Goal: Task Accomplishment & Management: Use online tool/utility

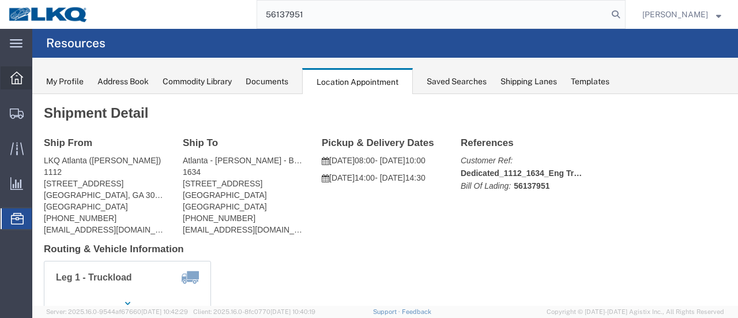
drag, startPoint x: 0, startPoint y: 0, endPoint x: 13, endPoint y: 76, distance: 77.3
click at [13, 76] on icon at bounding box center [16, 78] width 13 height 13
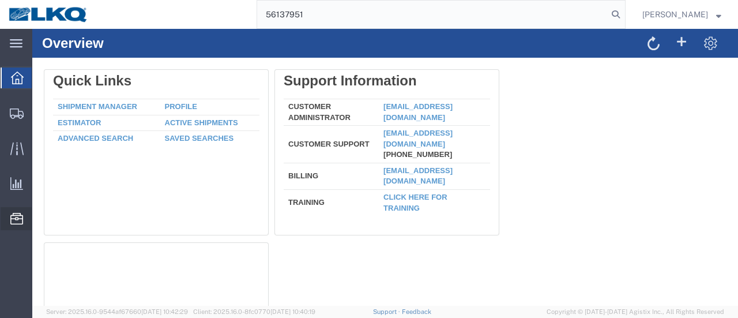
click at [0, 0] on span "Location Appointment" at bounding box center [0, 0] width 0 height 0
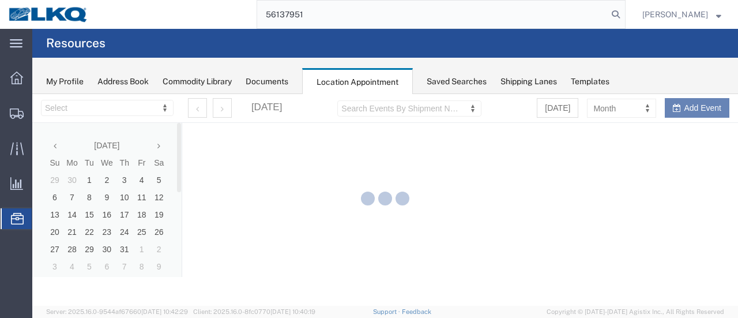
select select "28712"
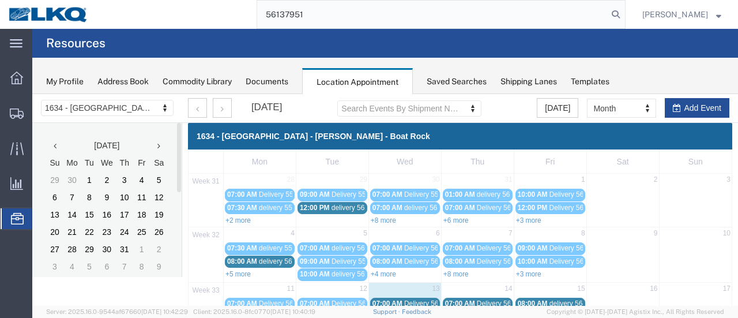
scroll to position [173, 0]
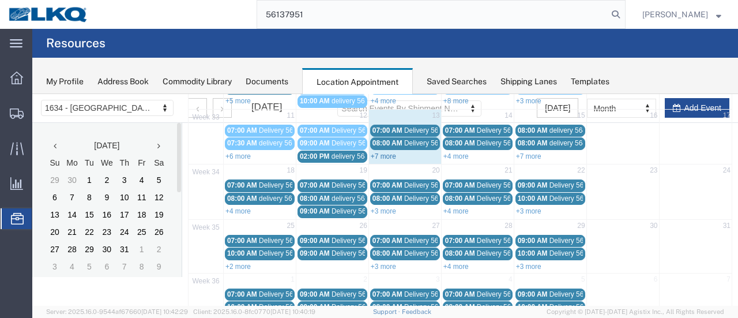
click at [378, 152] on link "+7 more" at bounding box center [383, 156] width 25 height 8
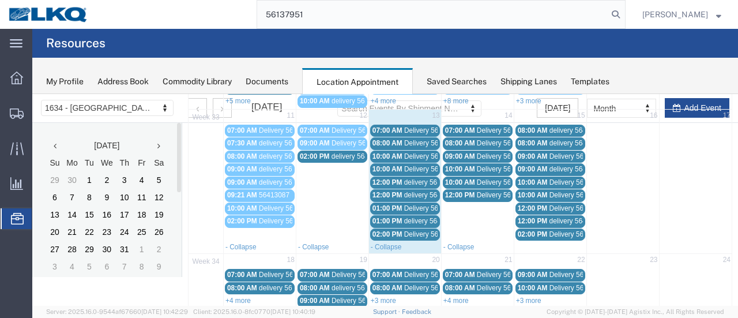
click at [411, 230] on span "Delivery 56137951" at bounding box center [432, 234] width 57 height 8
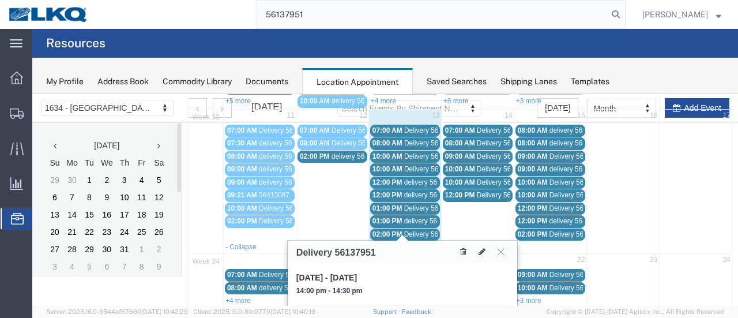
scroll to position [285, 0]
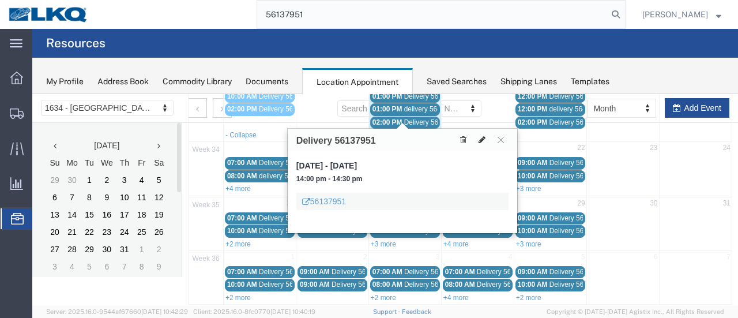
click at [483, 134] on button at bounding box center [482, 140] width 16 height 12
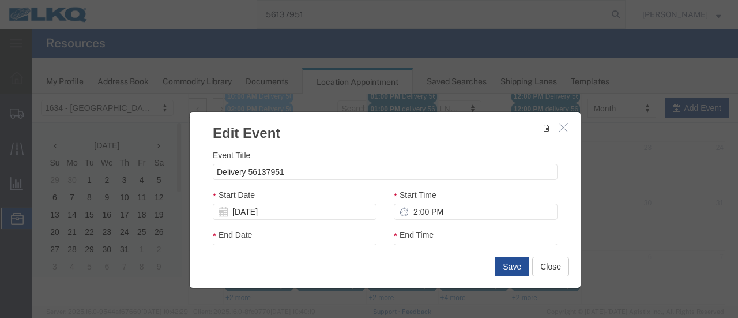
select select
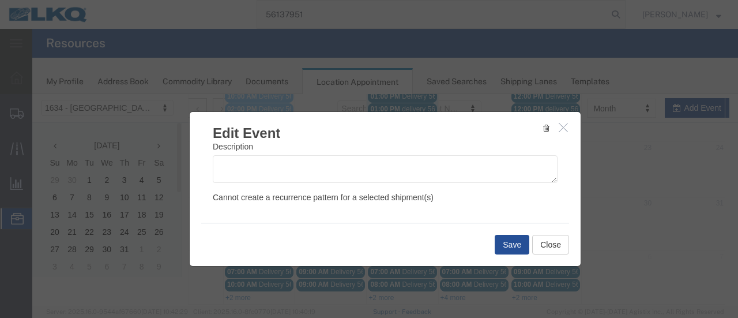
scroll to position [190, 0]
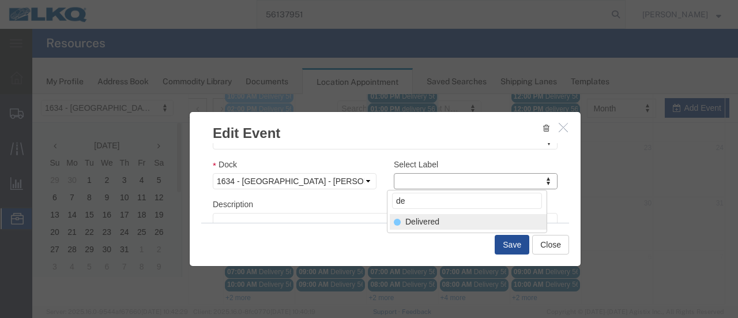
type input "de"
select select "40"
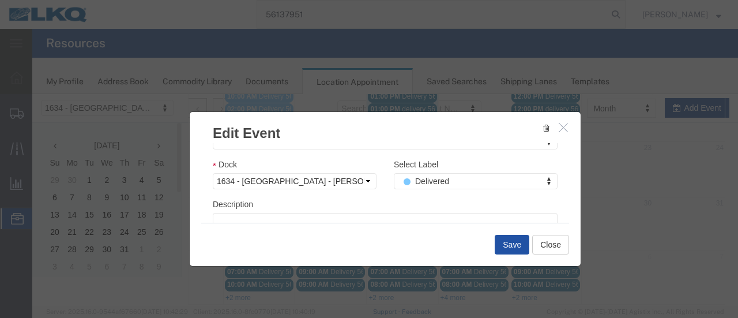
click at [517, 243] on button "Save" at bounding box center [512, 245] width 35 height 20
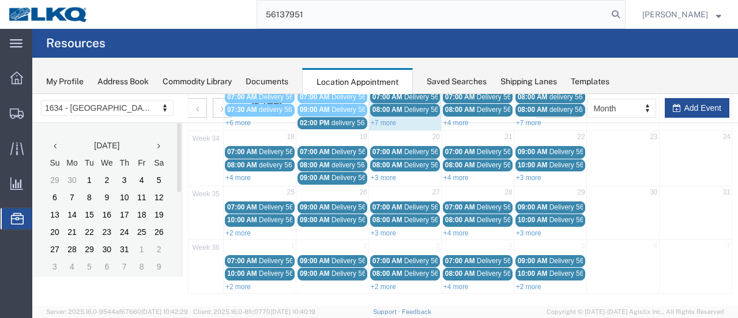
scroll to position [74, 0]
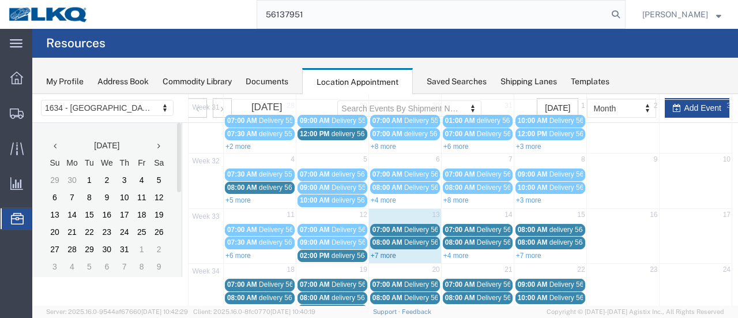
click at [378, 251] on link "+7 more" at bounding box center [383, 255] width 25 height 8
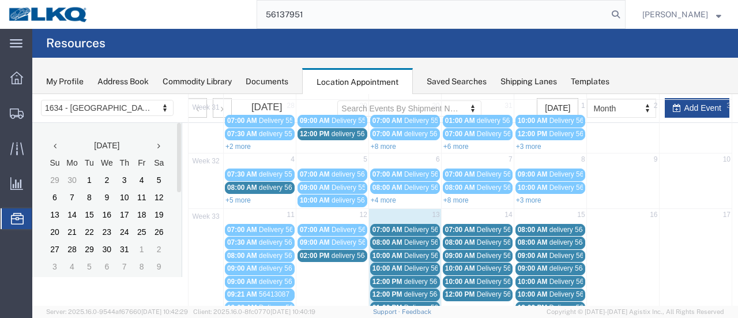
click at [418, 229] on span "Delivery 56124169" at bounding box center [432, 230] width 57 height 8
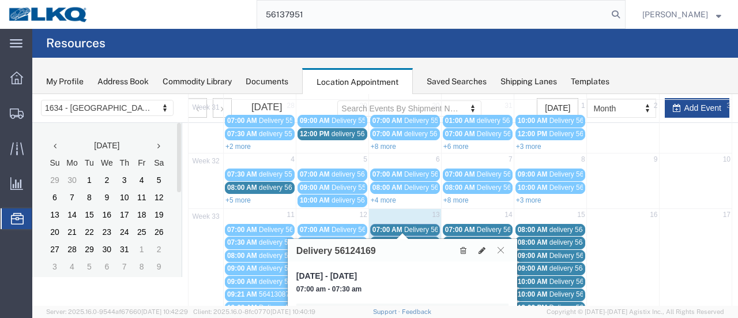
click at [502, 247] on icon at bounding box center [501, 249] width 6 height 7
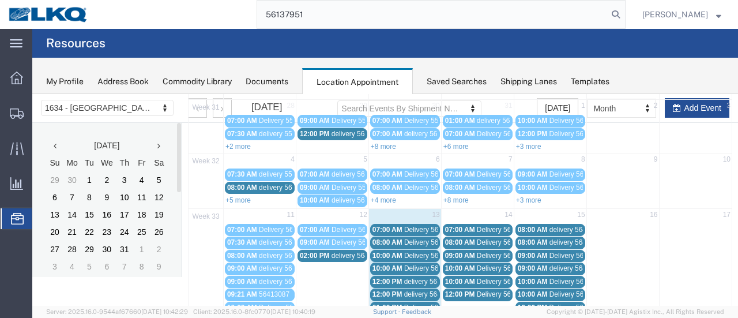
click at [395, 240] on span "08:00 AM" at bounding box center [388, 242] width 30 height 8
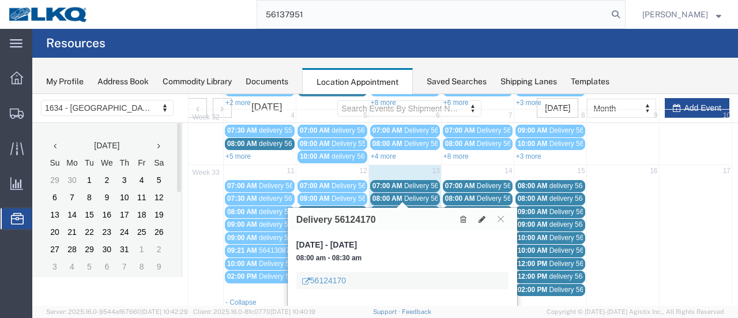
scroll to position [132, 0]
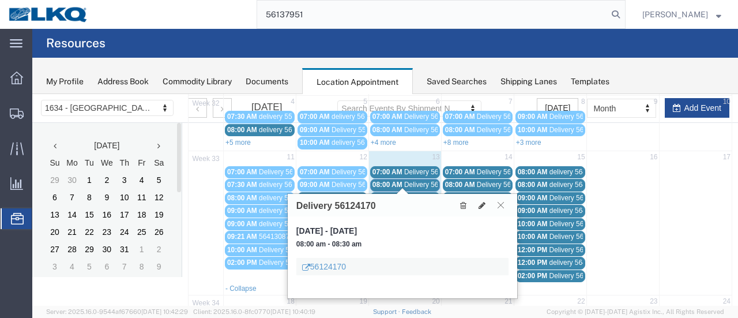
click at [501, 205] on icon at bounding box center [501, 204] width 6 height 7
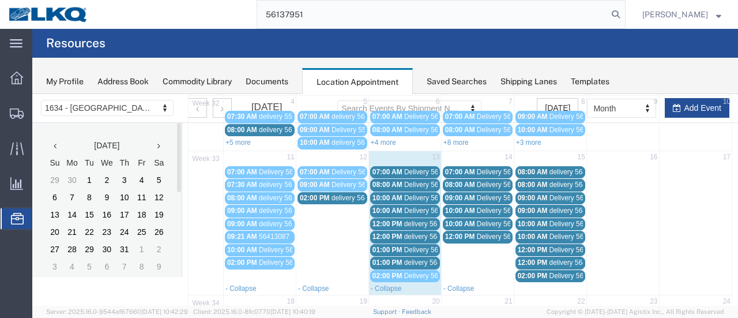
click at [418, 194] on span "Delivery 56109459" at bounding box center [432, 198] width 57 height 8
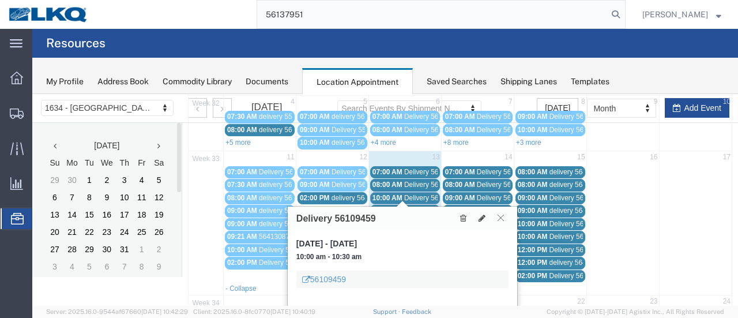
click at [502, 214] on icon at bounding box center [501, 217] width 6 height 7
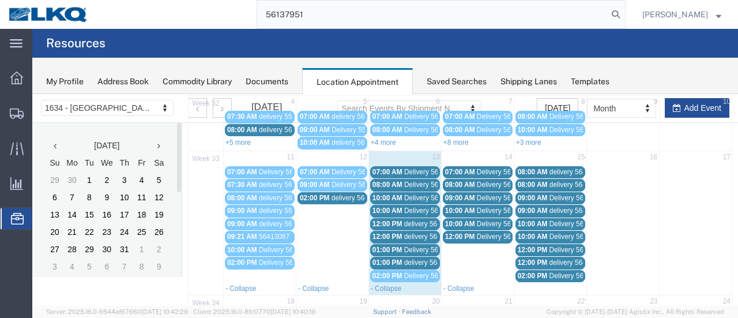
click at [411, 209] on span "Delivery 56124165" at bounding box center [432, 210] width 57 height 8
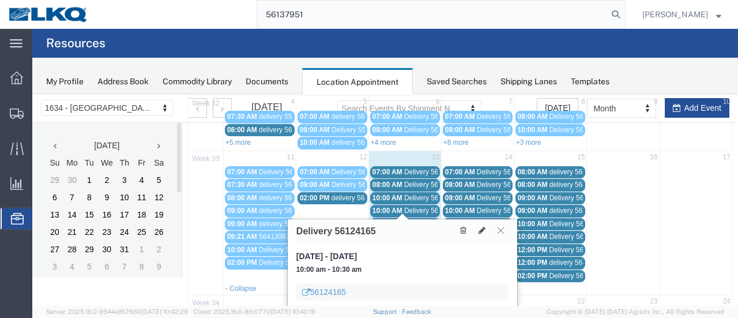
click at [502, 228] on icon at bounding box center [501, 230] width 6 height 7
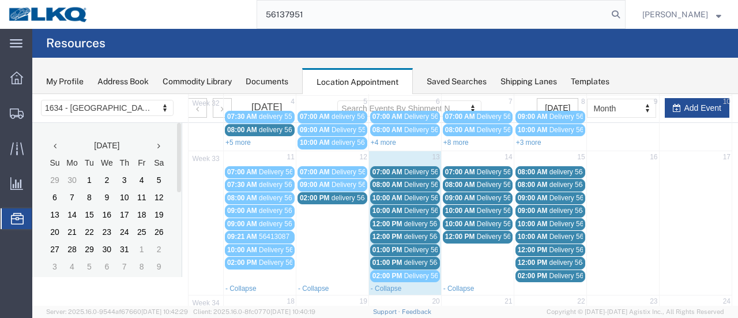
click at [401, 221] on div "12:00 PM delivery 56320947" at bounding box center [405, 224] width 65 height 9
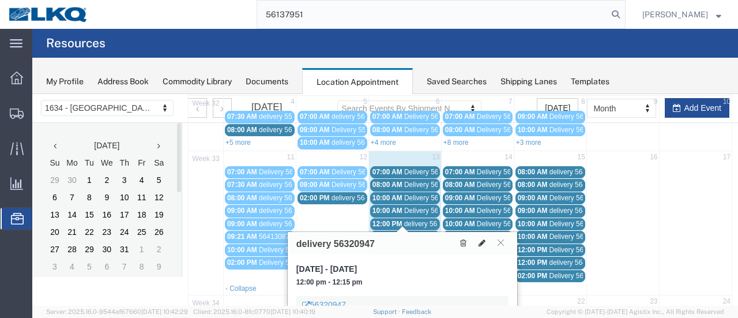
click at [484, 239] on icon at bounding box center [482, 243] width 7 height 8
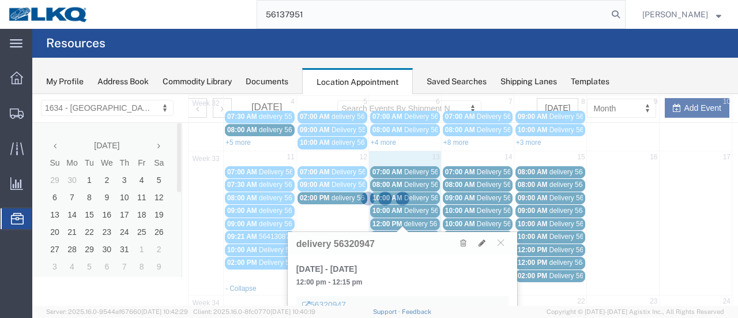
select select "100"
select select "1"
select select
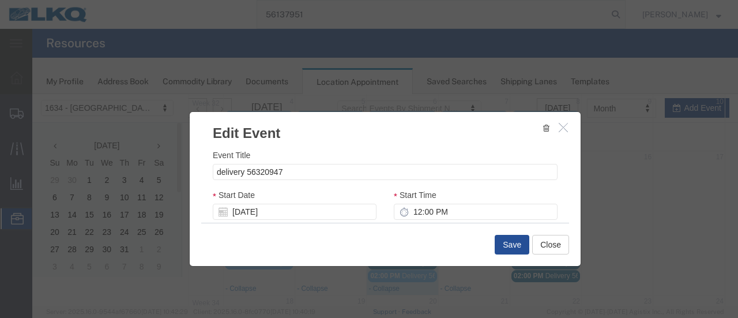
scroll to position [173, 0]
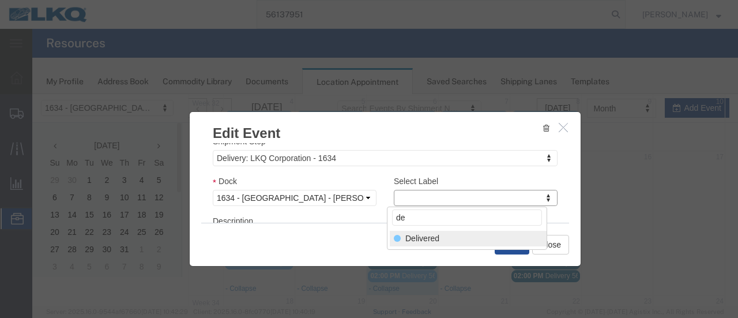
type input "de"
select select "40"
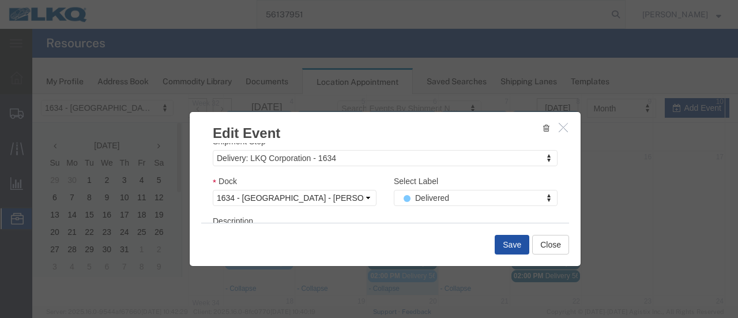
click at [510, 243] on button "Save" at bounding box center [512, 245] width 35 height 20
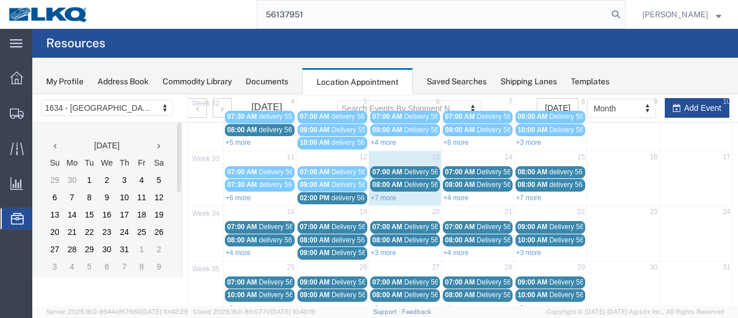
scroll to position [74, 0]
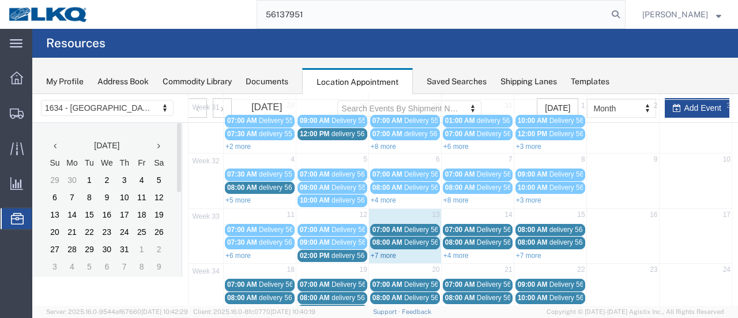
click at [387, 251] on link "+7 more" at bounding box center [383, 255] width 25 height 8
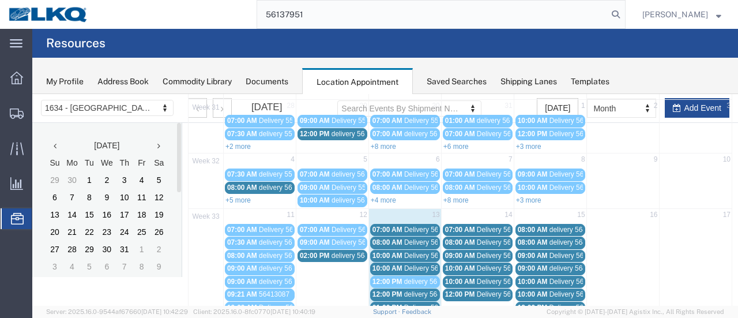
click at [419, 239] on span "Delivery 56124170" at bounding box center [432, 242] width 57 height 8
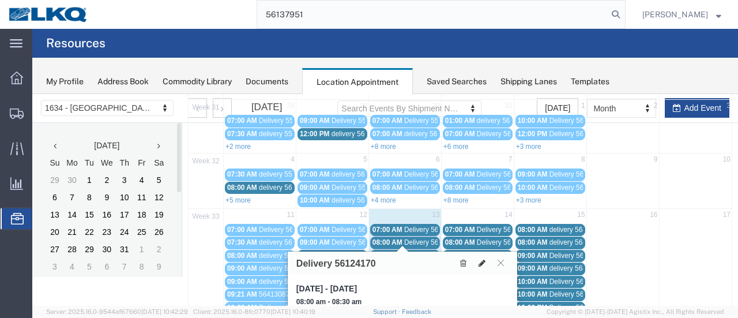
click at [482, 262] on icon at bounding box center [482, 263] width 7 height 8
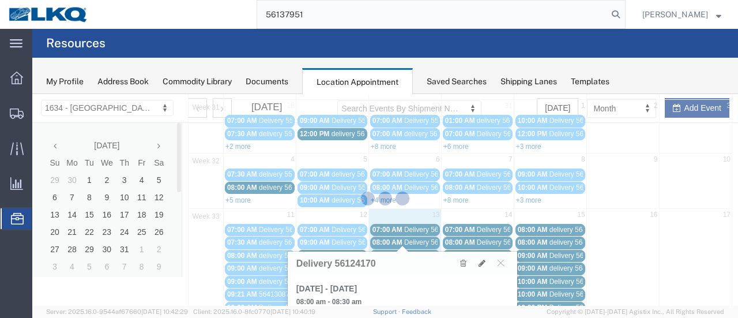
select select "100"
select select "1"
select select
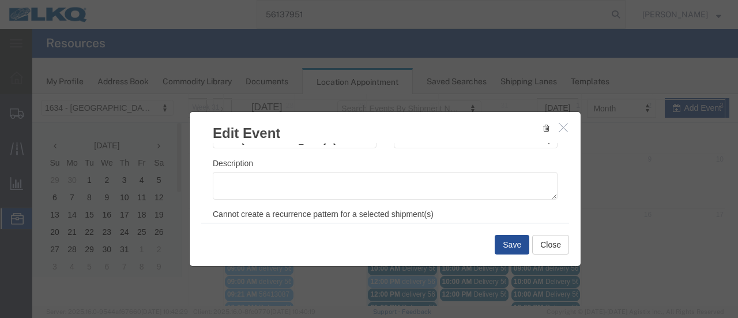
scroll to position [173, 0]
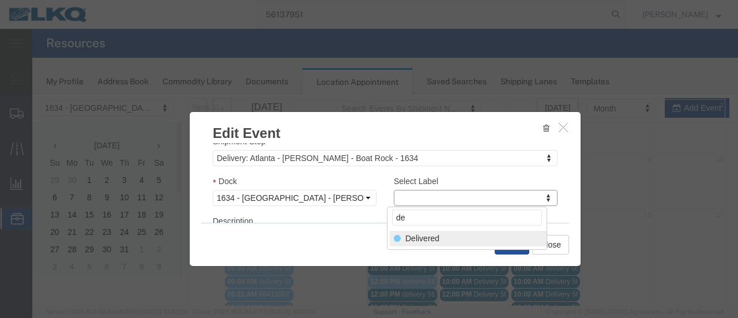
type input "de"
select select "40"
click at [513, 243] on button "Save" at bounding box center [512, 245] width 35 height 20
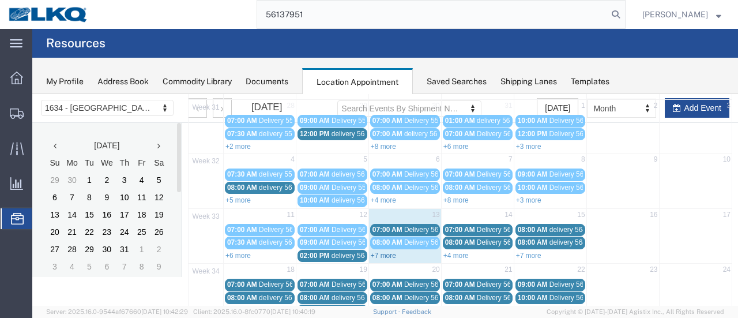
click at [381, 251] on link "+7 more" at bounding box center [383, 255] width 25 height 8
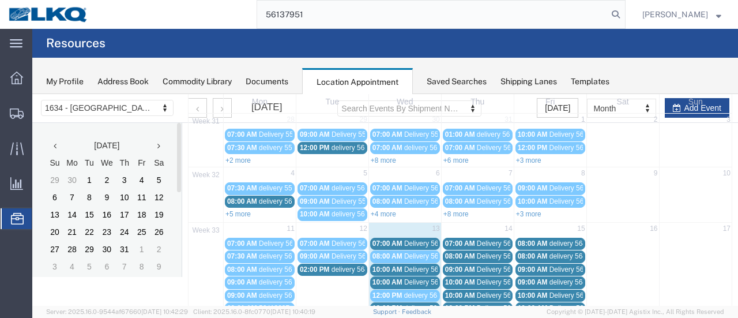
scroll to position [74, 0]
